Goal: Transaction & Acquisition: Book appointment/travel/reservation

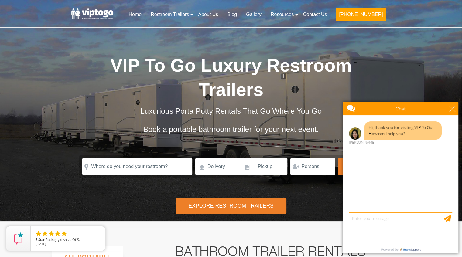
click at [127, 201] on div "Risk-Free Reservation! Free cancellation up to 48 hours before delivery. Book n…" at bounding box center [231, 111] width 462 height 222
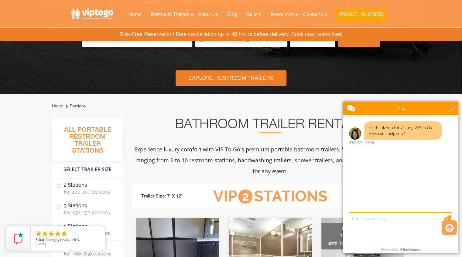
scroll to position [132, 0]
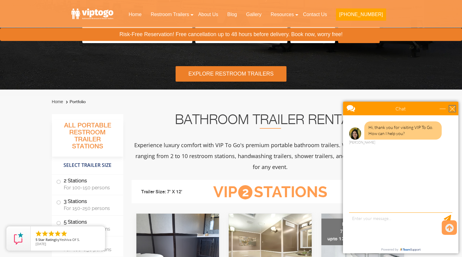
click at [452, 110] on div "close" at bounding box center [452, 109] width 6 height 6
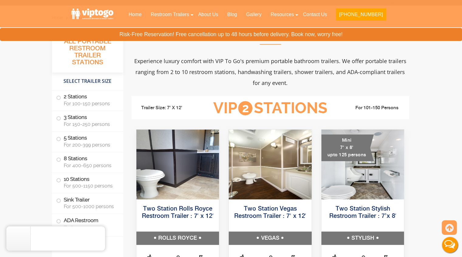
scroll to position [217, 0]
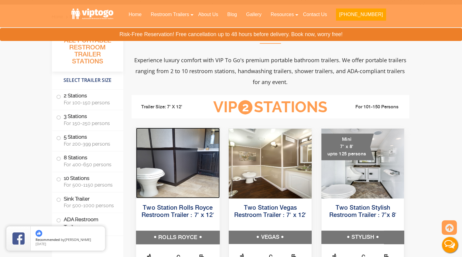
click at [161, 186] on img at bounding box center [178, 163] width 84 height 71
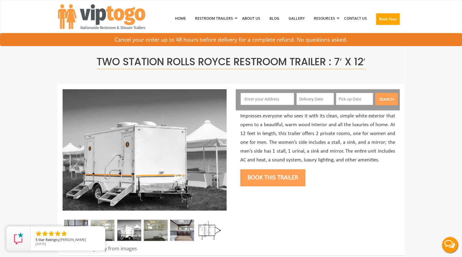
click at [233, 202] on div at bounding box center [231, 170] width 346 height 172
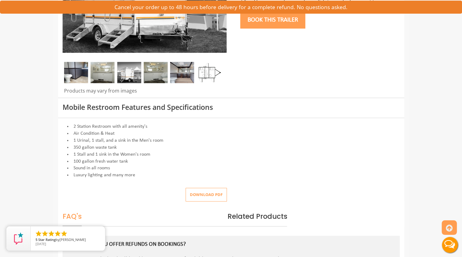
scroll to position [164, 0]
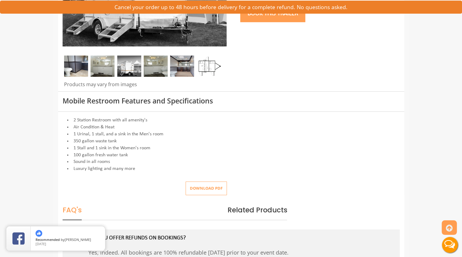
click at [264, 183] on div "Download pdf" at bounding box center [231, 189] width 346 height 14
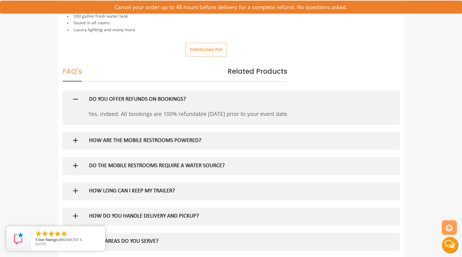
scroll to position [309, 0]
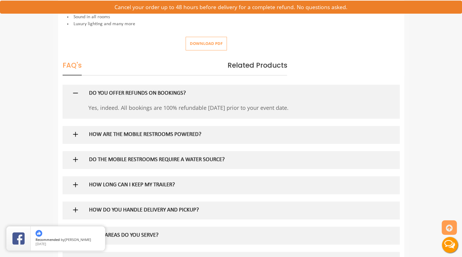
click at [166, 137] on h5 "HOW ARE THE MOBILE RESTROOMS POWERED?" at bounding box center [221, 135] width 264 height 6
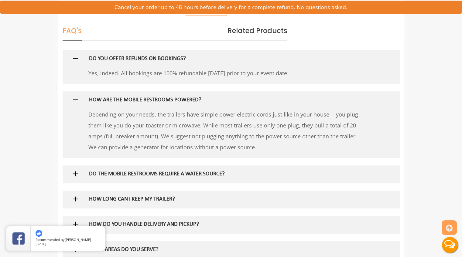
scroll to position [348, 0]
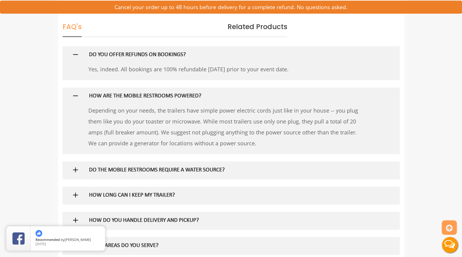
click at [105, 172] on h5 "DO THE MOBILE RESTROOMS REQUIRE A WATER SOURCE?" at bounding box center [221, 170] width 264 height 6
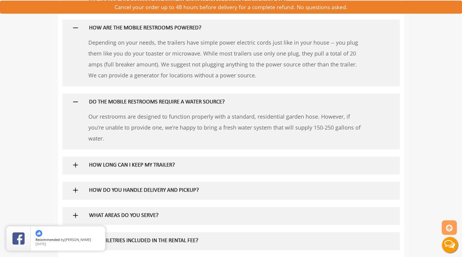
scroll to position [423, 0]
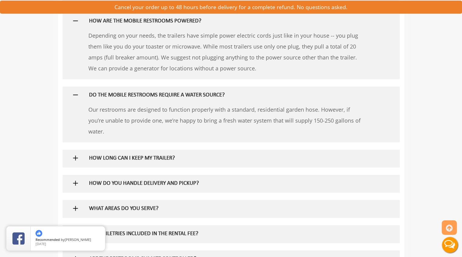
click at [95, 160] on h5 "HOW LONG CAN I KEEP MY TRAILER?" at bounding box center [221, 159] width 264 height 6
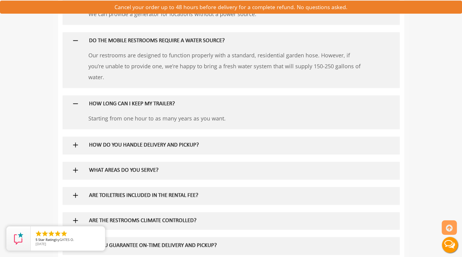
scroll to position [478, 0]
click at [96, 146] on h5 "HOW DO YOU HANDLE DELIVERY AND PICKUP?" at bounding box center [221, 145] width 264 height 6
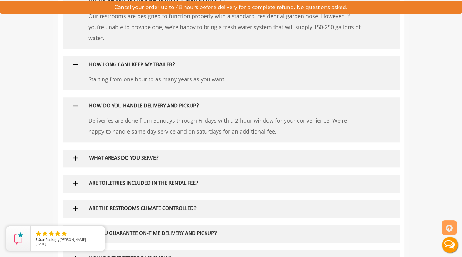
scroll to position [517, 0]
click at [98, 160] on h5 "WHAT AREAS DO YOU SERVE?" at bounding box center [221, 159] width 264 height 6
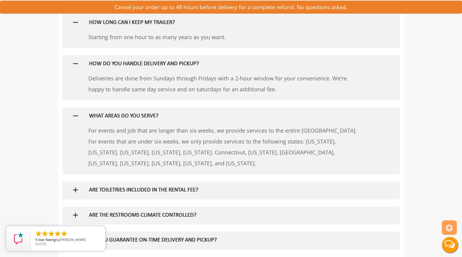
scroll to position [561, 0]
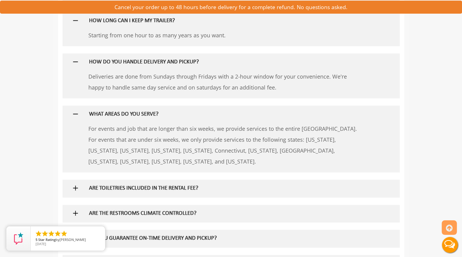
click at [54, 162] on div "Two Station Rolls Royce Restroom Trailer : 7′ x 12′ Products may vary from imag…" at bounding box center [231, 89] width 356 height 1223
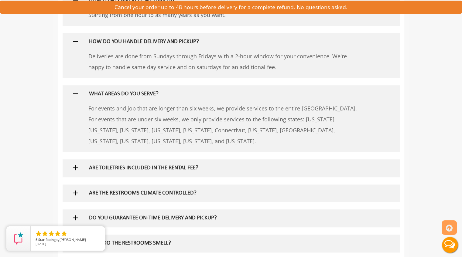
scroll to position [581, 0]
click at [94, 170] on h5 "ARE TOILETRIES INCLUDED IN THE RENTAL FEE?" at bounding box center [221, 168] width 264 height 6
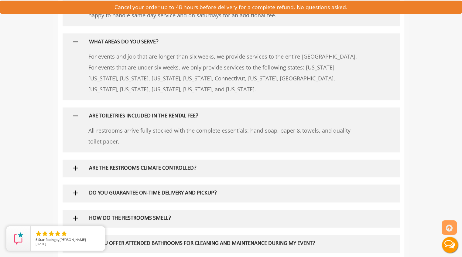
scroll to position [633, 0]
click at [112, 169] on h5 "ARE THE RESTROOMS CLIMATE CONTROLLED?" at bounding box center [221, 168] width 264 height 6
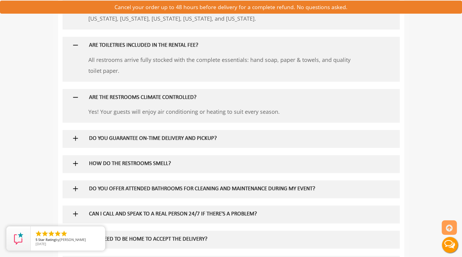
scroll to position [704, 0]
click at [98, 146] on div "DO YOU GUARANTEE ON-TIME DELIVERY AND PICKUP?" at bounding box center [221, 139] width 274 height 18
click at [98, 141] on h5 "DO YOU GUARANTEE ON-TIME DELIVERY AND PICKUP?" at bounding box center [221, 139] width 264 height 6
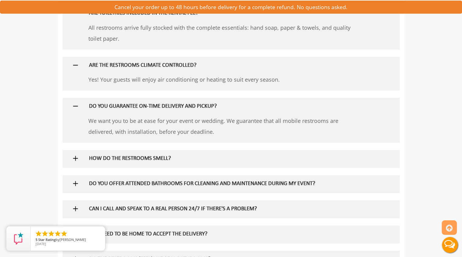
scroll to position [736, 0]
click at [98, 161] on h5 "HOW DO THE RESTROOMS SMELL?" at bounding box center [221, 159] width 264 height 6
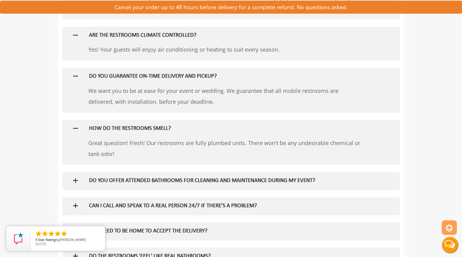
scroll to position [769, 0]
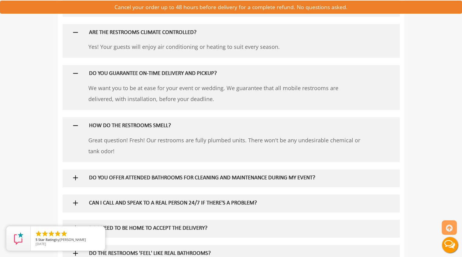
click at [131, 187] on div "Yes. We will provide trained staff to keep the facilities spotless at an additi…" at bounding box center [232, 187] width 274 height 0
click at [131, 180] on h5 "DO YOU OFFER ATTENDED BATHROOMS FOR CLEANING AND MAINTENANCE DURING MY EVENT?" at bounding box center [221, 178] width 264 height 6
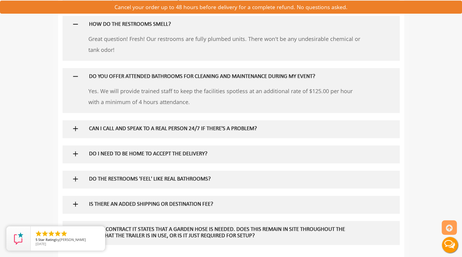
scroll to position [871, 0]
click at [113, 135] on div "CAN I CALL AND SPEAK TO A REAL PERSON 24/7 IF THERE'S A PROBLEM?" at bounding box center [221, 129] width 274 height 18
click at [111, 130] on h5 "CAN I CALL AND SPEAK TO A REAL PERSON 24/7 IF THERE'S A PROBLEM?" at bounding box center [221, 129] width 264 height 6
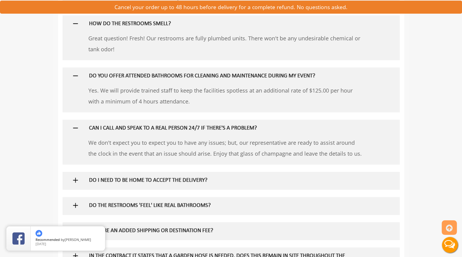
click at [96, 182] on h5 "DO I NEED TO BE HOME TO ACCEPT THE DELIVERY?" at bounding box center [221, 181] width 264 height 6
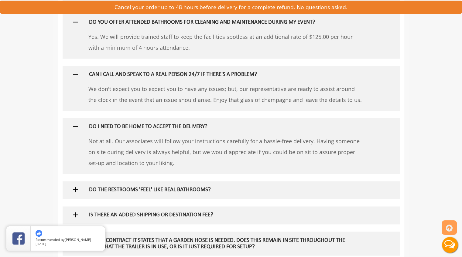
scroll to position [926, 0]
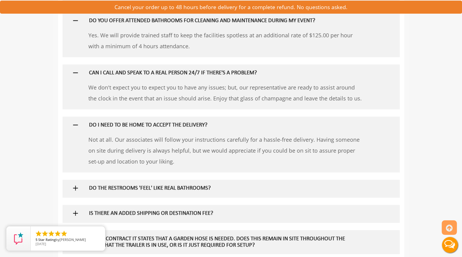
click at [166, 191] on h5 "DO THE RESTROOMS 'FEEL' LIKE REAL BATHROOMS?" at bounding box center [221, 189] width 264 height 6
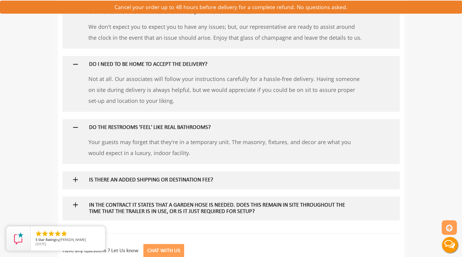
scroll to position [990, 0]
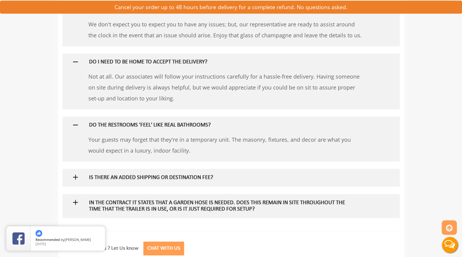
click at [112, 180] on h5 "IS THERE AN ADDED SHIPPING OR DESTINATION FEE?" at bounding box center [221, 178] width 264 height 6
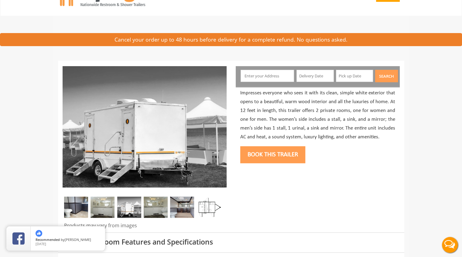
scroll to position [0, 0]
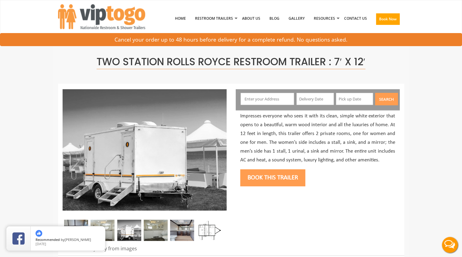
click at [255, 177] on button "Book this trailer" at bounding box center [272, 178] width 65 height 17
click at [262, 179] on button "Book this trailer" at bounding box center [272, 178] width 65 height 17
click at [263, 177] on button "Book this trailer" at bounding box center [272, 178] width 65 height 17
click at [260, 181] on button "Book this trailer" at bounding box center [272, 178] width 65 height 17
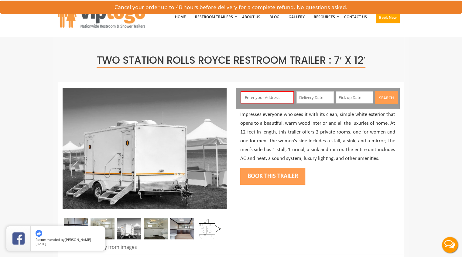
click at [256, 177] on button "Book this trailer" at bounding box center [272, 176] width 65 height 17
click at [257, 173] on button "Book this trailer" at bounding box center [272, 176] width 65 height 17
click at [259, 176] on button "Book this trailer" at bounding box center [272, 176] width 65 height 17
click at [257, 176] on button "Book this trailer" at bounding box center [272, 176] width 65 height 17
click at [253, 174] on button "Book this trailer" at bounding box center [272, 176] width 65 height 17
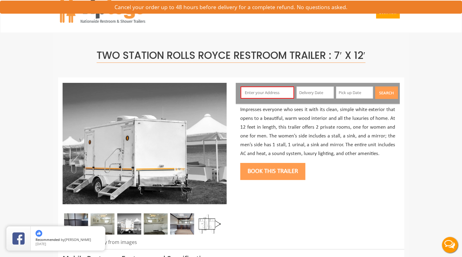
click at [254, 177] on button "Book this trailer" at bounding box center [272, 171] width 65 height 17
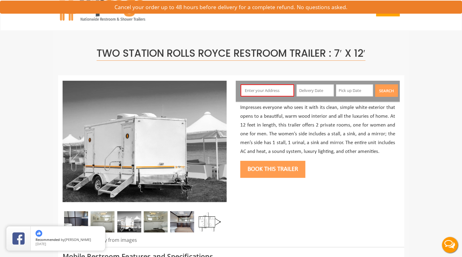
click at [256, 176] on div "Book this trailer" at bounding box center [317, 169] width 155 height 25
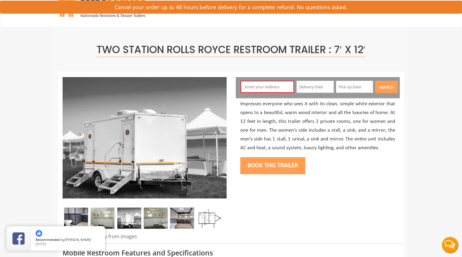
click at [258, 170] on div "Book this trailer" at bounding box center [317, 165] width 155 height 25
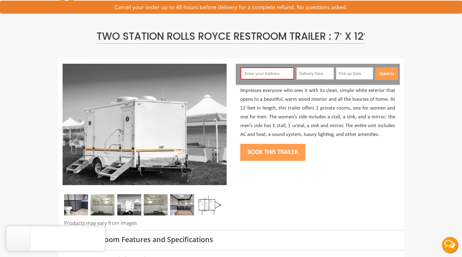
click at [257, 168] on div at bounding box center [231, 145] width 346 height 172
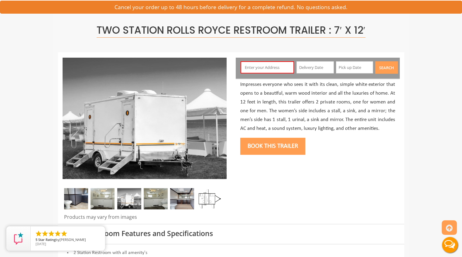
scroll to position [32, 0]
click at [250, 147] on button "Book this trailer" at bounding box center [272, 146] width 65 height 17
click at [250, 68] on input "text" at bounding box center [267, 67] width 53 height 12
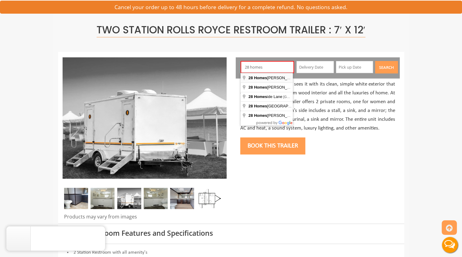
type input "28 Homestead Lane, Monsey, NY, USA"
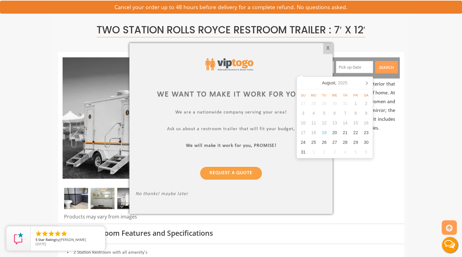
click at [328, 43] on div at bounding box center [231, 128] width 462 height 257
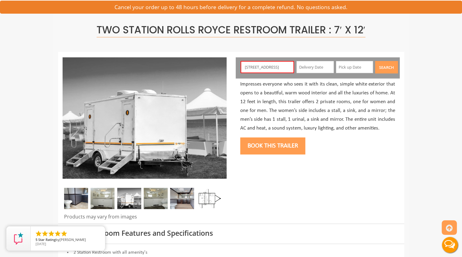
click at [452, 251] on button "Live Chat" at bounding box center [450, 245] width 24 height 24
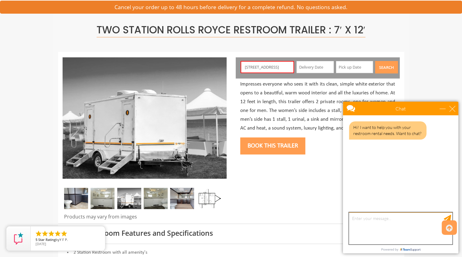
click at [359, 231] on textarea "type your message" at bounding box center [400, 229] width 103 height 32
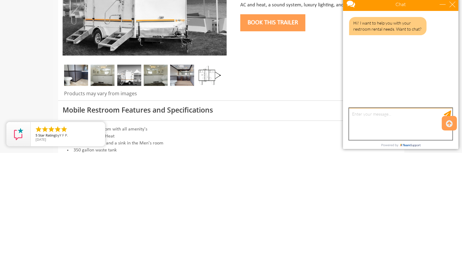
scroll to position [80, 0]
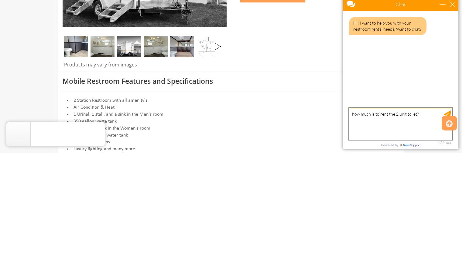
type textarea "how much is to rent the 2 unit toilet?"
click at [449, 227] on icon at bounding box center [449, 228] width 7 height 15
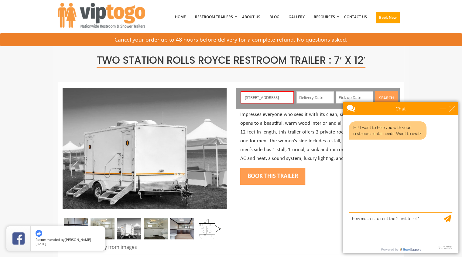
scroll to position [0, 0]
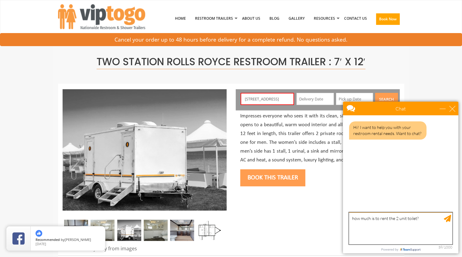
click at [452, 217] on textarea "how much is to rent the 2 unit toilet?" at bounding box center [400, 229] width 103 height 32
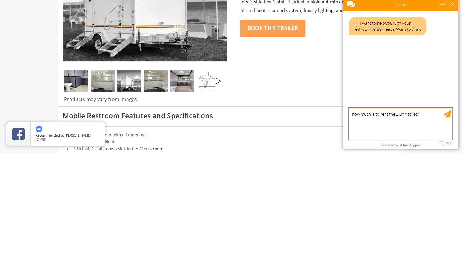
scroll to position [47, 0]
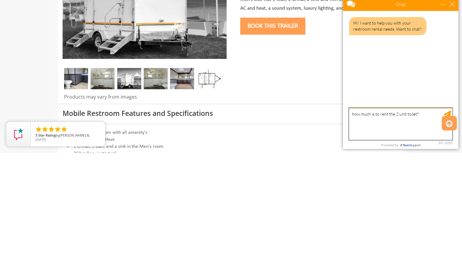
click at [434, 108] on textarea "how much is to rent the 2 unit toilet?" at bounding box center [400, 124] width 103 height 32
click at [448, 221] on div at bounding box center [449, 228] width 15 height 15
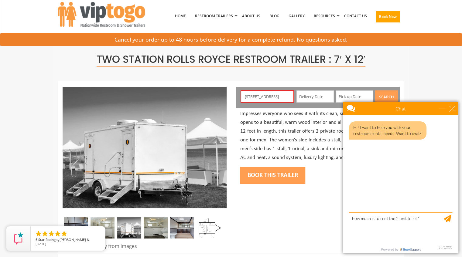
scroll to position [0, 0]
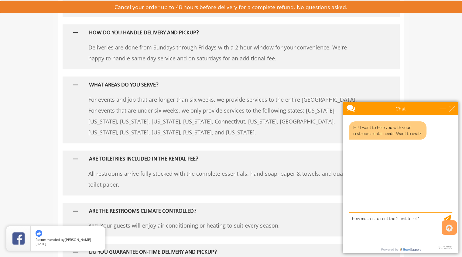
click at [451, 221] on div at bounding box center [449, 228] width 15 height 15
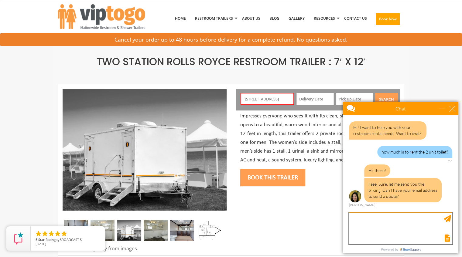
click at [364, 220] on textarea "type your message" at bounding box center [400, 229] width 103 height 32
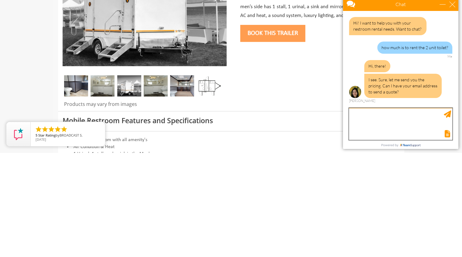
scroll to position [47, 0]
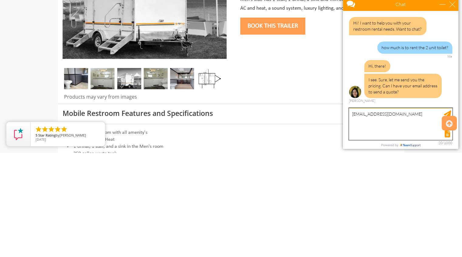
type textarea "[EMAIL_ADDRESS][DOMAIN_NAME]"
click at [449, 226] on icon at bounding box center [449, 228] width 7 height 15
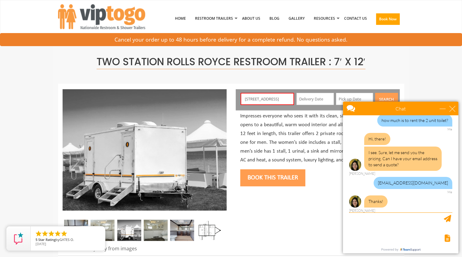
scroll to position [57, 0]
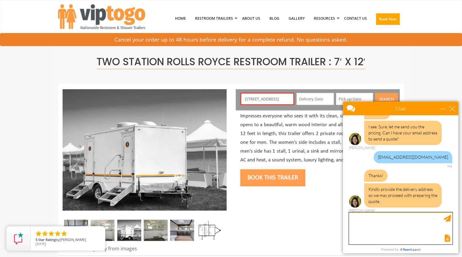
click at [355, 220] on textarea "type your message" at bounding box center [400, 229] width 103 height 32
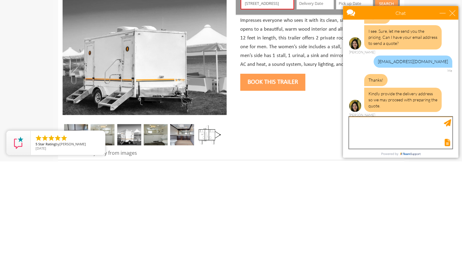
scroll to position [47, 0]
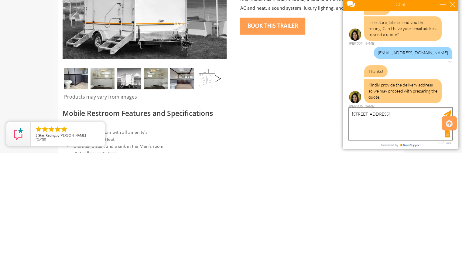
type textarea "[STREET_ADDRESS]"
click at [450, 231] on icon at bounding box center [449, 228] width 7 height 15
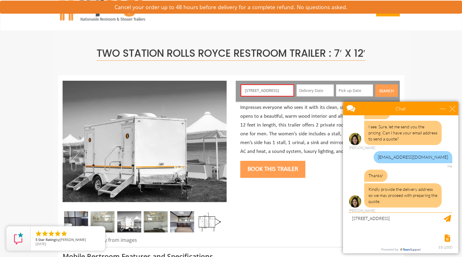
scroll to position [0, 0]
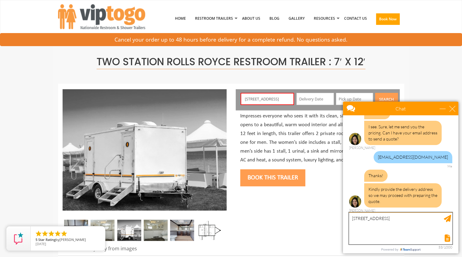
click at [447, 223] on textarea "[STREET_ADDRESS]" at bounding box center [400, 229] width 103 height 32
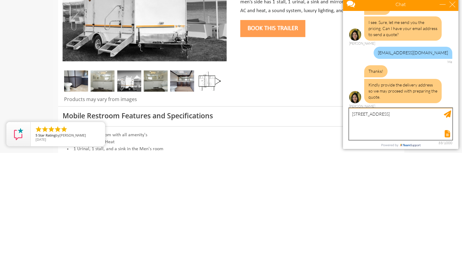
scroll to position [47, 0]
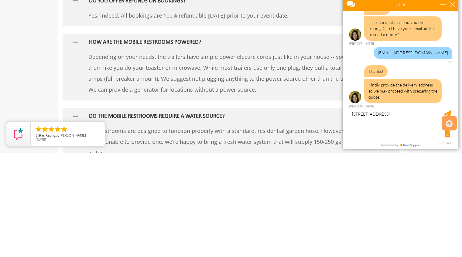
click at [447, 231] on icon at bounding box center [449, 228] width 7 height 15
click at [450, 19] on div "Hi! I want to help you with your restroom rental needs. Want to chat? how much …" at bounding box center [400, 60] width 115 height 99
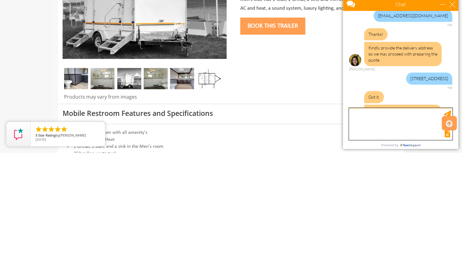
scroll to position [114, 0]
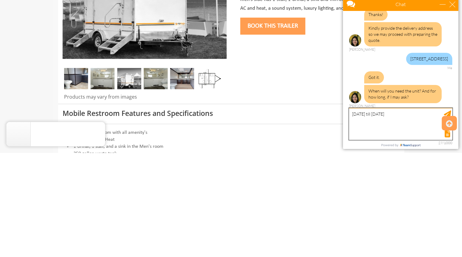
type textarea "[DATE] till [DATE]"
click at [449, 230] on icon at bounding box center [449, 228] width 7 height 15
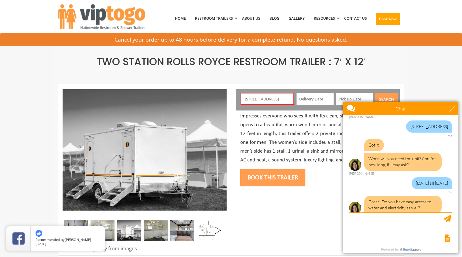
scroll to position [157, 0]
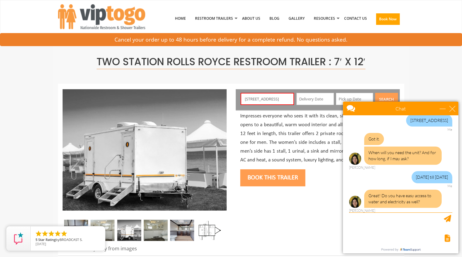
click at [380, 217] on textarea "type your message" at bounding box center [400, 229] width 103 height 32
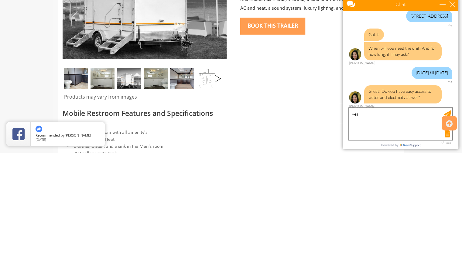
scroll to position [183, 0]
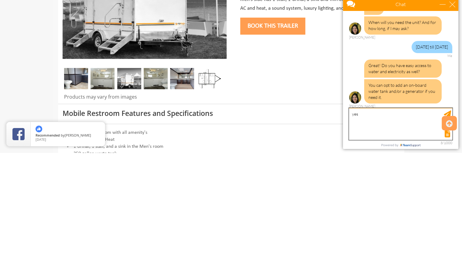
type textarea "yes"
click at [449, 231] on icon at bounding box center [449, 228] width 7 height 15
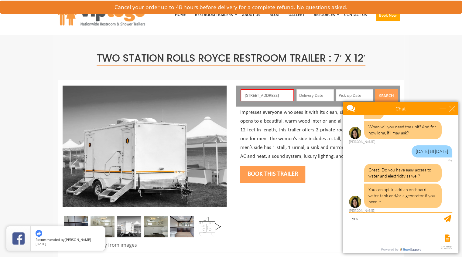
scroll to position [0, 0]
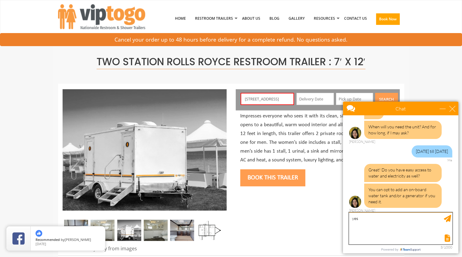
click at [448, 223] on textarea "yes" at bounding box center [400, 229] width 103 height 32
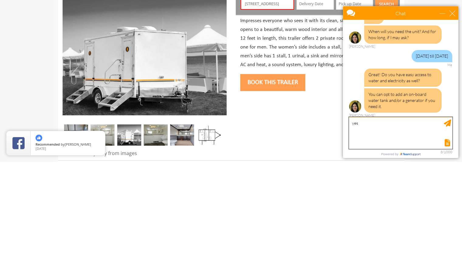
scroll to position [47, 0]
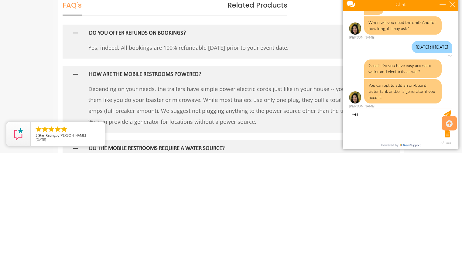
click at [446, 231] on icon at bounding box center [449, 228] width 7 height 15
click at [444, 224] on div at bounding box center [449, 228] width 15 height 15
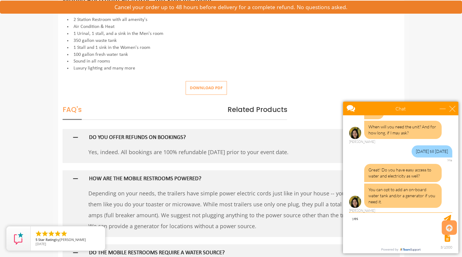
click at [446, 121] on div "Got it. When will you need the unit? And for how long, if I may ask? Anne" at bounding box center [400, 125] width 103 height 37
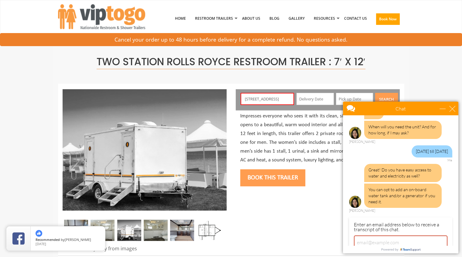
scroll to position [210, 0]
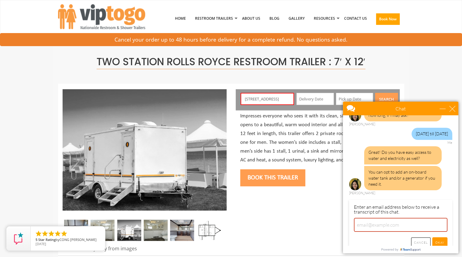
click at [414, 241] on input "Cancel" at bounding box center [421, 243] width 20 height 11
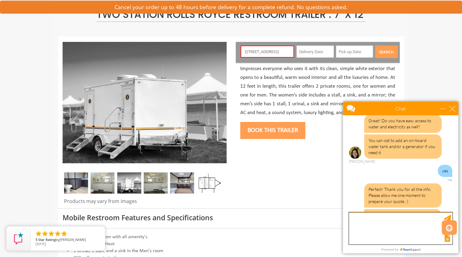
scroll to position [258, 0]
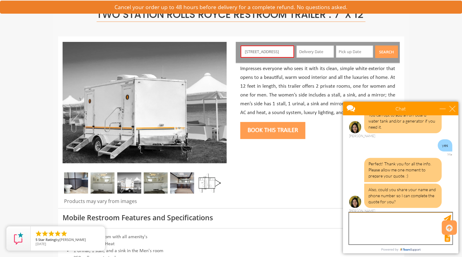
click at [369, 216] on textarea "type your message" at bounding box center [400, 229] width 103 height 32
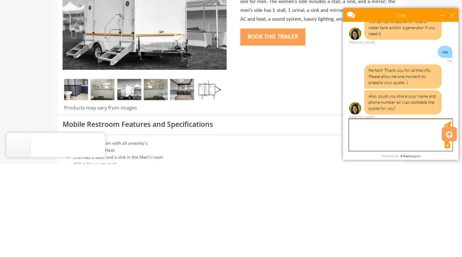
scroll to position [95, 0]
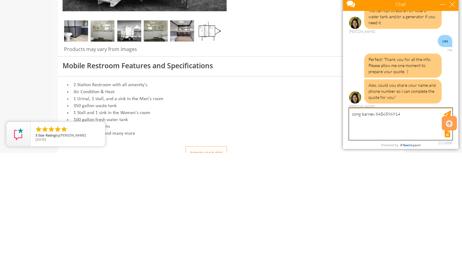
type textarea "cong barnev 8456596914"
click at [448, 229] on icon at bounding box center [449, 228] width 7 height 15
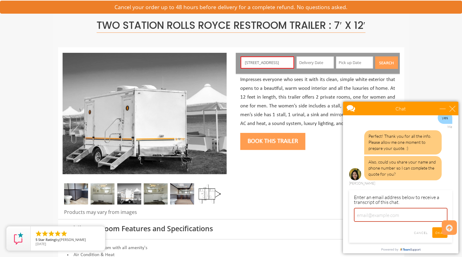
scroll to position [39, 0]
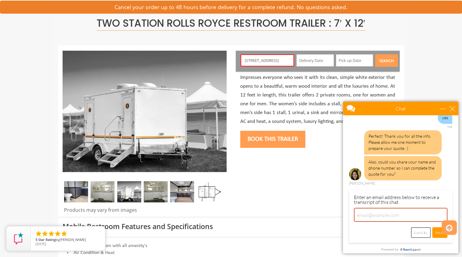
click at [416, 233] on input "Cancel" at bounding box center [421, 233] width 20 height 11
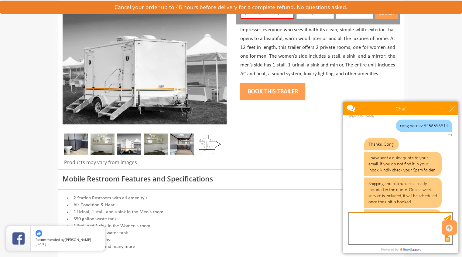
scroll to position [378, 0]
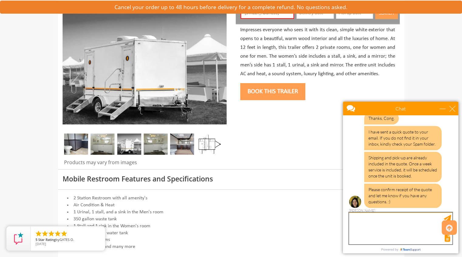
click at [369, 219] on textarea "type your message" at bounding box center [400, 229] width 103 height 32
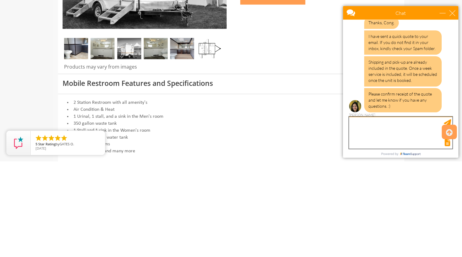
scroll to position [134, 0]
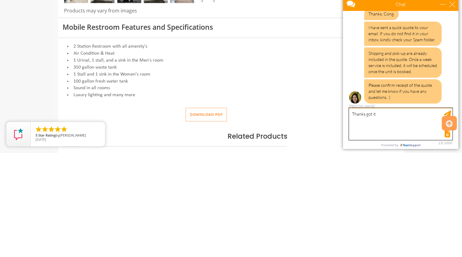
type textarea "Thanks got it"
click at [449, 230] on icon at bounding box center [449, 228] width 7 height 15
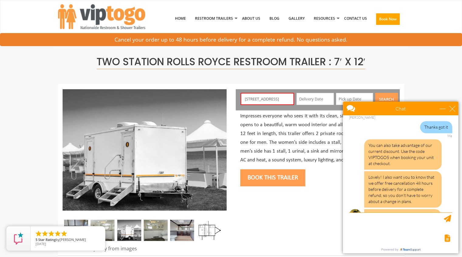
scroll to position [485, 0]
